Goal: Navigation & Orientation: Find specific page/section

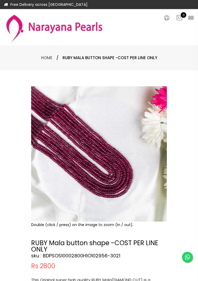
select select "INR"
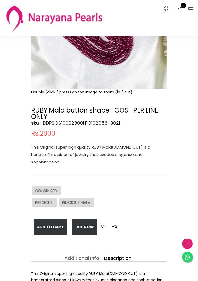
scroll to position [97, 0]
click at [193, 7] on icon at bounding box center [191, 8] width 6 height 6
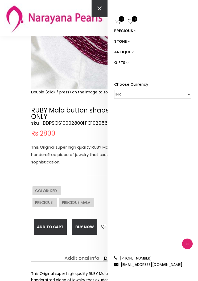
click at [128, 43] on icon at bounding box center [128, 42] width 2 height 4
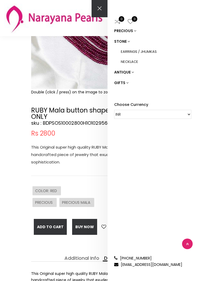
click at [135, 32] on icon at bounding box center [135, 31] width 2 height 4
click at [144, 50] on link "PRECIOUS MALA" at bounding box center [156, 51] width 70 height 10
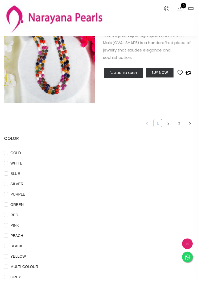
scroll to position [2031, 0]
click at [168, 126] on link "2" at bounding box center [168, 123] width 8 height 8
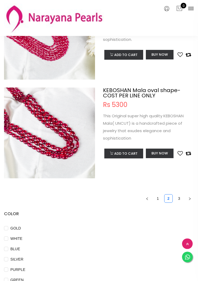
scroll to position [1959, 0]
click at [180, 197] on link "3" at bounding box center [179, 199] width 8 height 8
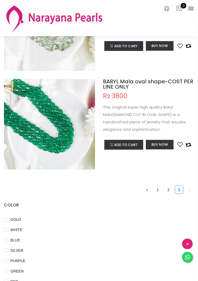
scroll to position [185, 0]
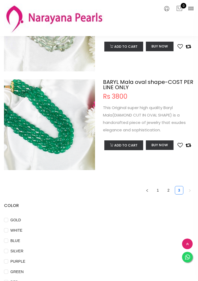
click at [157, 192] on link "1" at bounding box center [158, 190] width 8 height 8
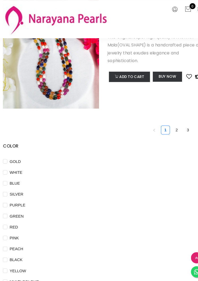
scroll to position [2031, 0]
click at [165, 121] on link "2" at bounding box center [168, 123] width 8 height 8
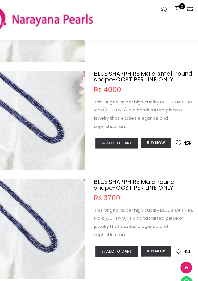
scroll to position [1686, 0]
click at [188, 6] on icon at bounding box center [191, 8] width 6 height 6
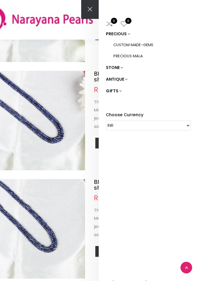
click at [136, 41] on link "CUSTOM MADE-GEMS" at bounding box center [156, 41] width 70 height 10
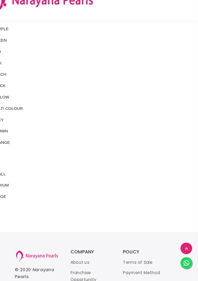
scroll to position [2182, 0]
